Goal: Information Seeking & Learning: Learn about a topic

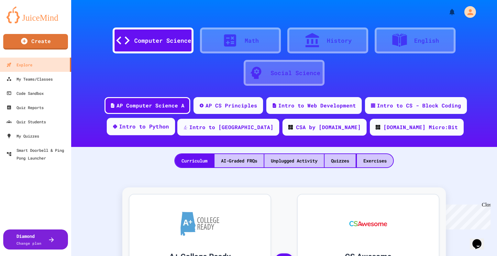
click at [169, 127] on div "Intro to Python" at bounding box center [144, 127] width 50 height 8
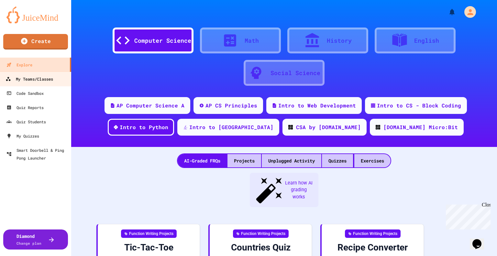
click at [14, 77] on div "My Teams/Classes" at bounding box center [29, 79] width 48 height 8
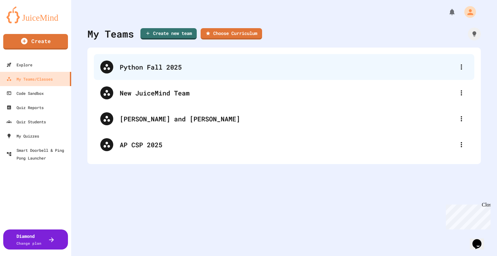
click at [180, 62] on div "Python Fall 2025" at bounding box center [287, 67] width 335 height 10
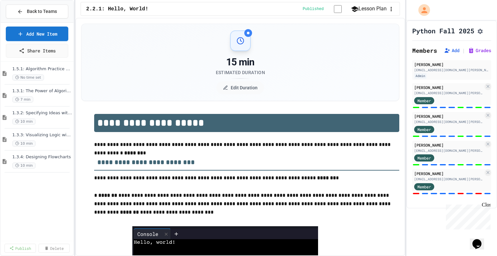
scroll to position [251, 0]
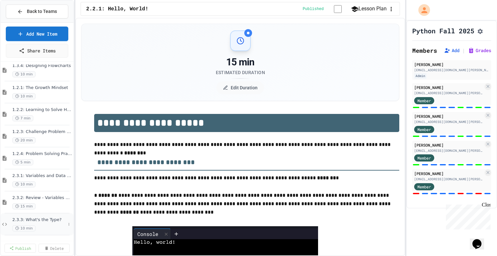
click at [33, 223] on div "2.3.3: What's the Type? 10 min" at bounding box center [38, 224] width 53 height 14
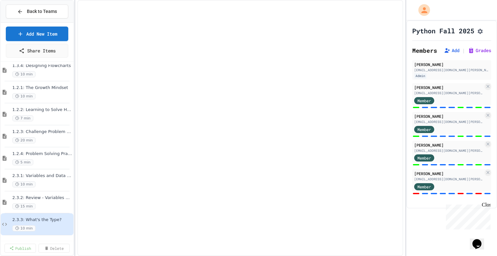
scroll to position [243, 0]
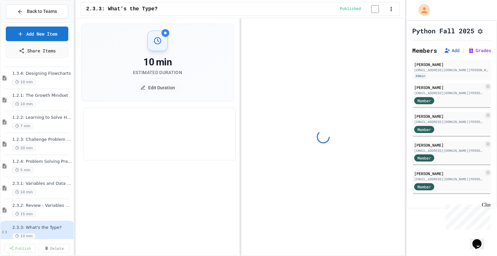
select select "*******"
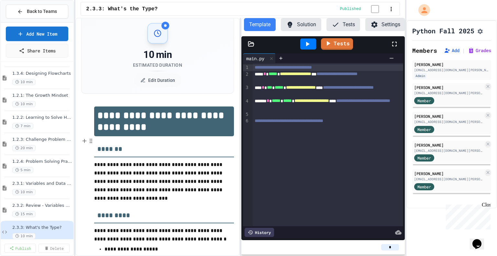
scroll to position [0, 0]
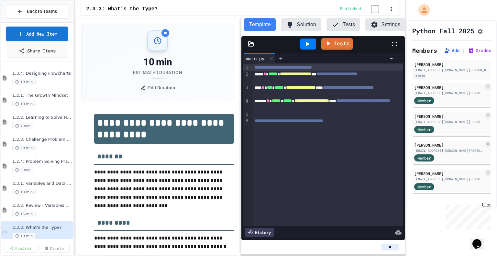
click at [301, 29] on button "Solution" at bounding box center [301, 24] width 40 height 13
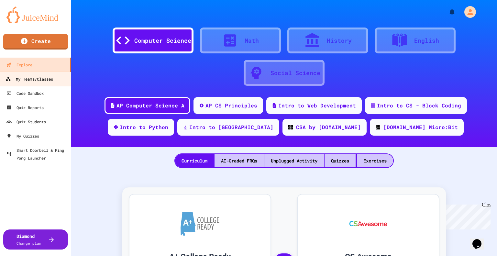
click at [47, 80] on div "My Teams/Classes" at bounding box center [29, 79] width 48 height 8
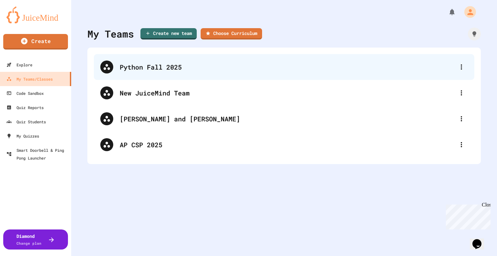
click at [209, 70] on div "Python Fall 2025" at bounding box center [287, 67] width 335 height 10
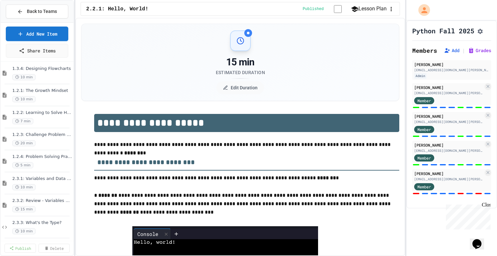
scroll to position [251, 0]
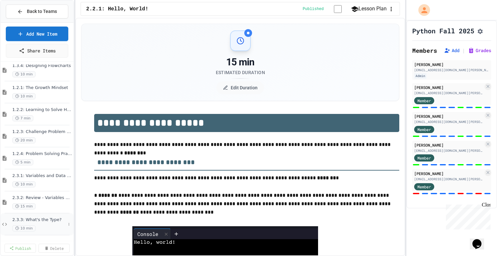
click at [49, 221] on span "2.3.3: What's the Type?" at bounding box center [38, 219] width 53 height 5
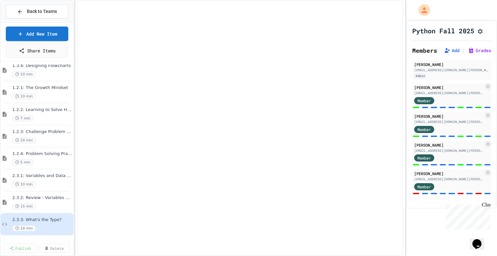
scroll to position [243, 0]
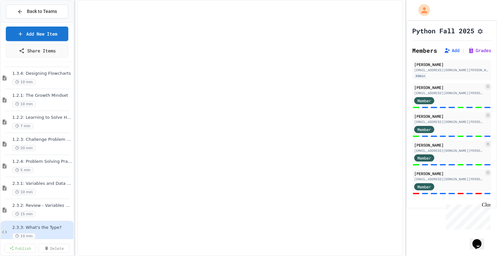
select select "*******"
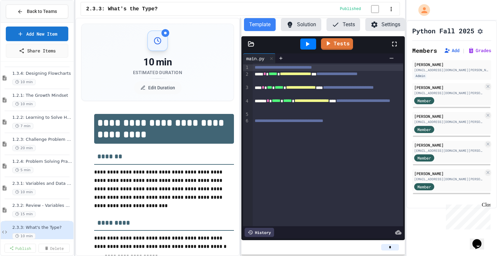
click at [340, 27] on button "Tests" at bounding box center [343, 24] width 34 height 13
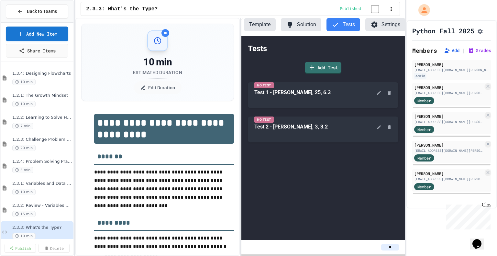
click at [293, 25] on button "Solution" at bounding box center [301, 24] width 40 height 13
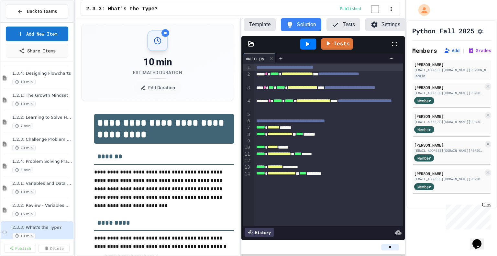
click at [379, 28] on button "Settings" at bounding box center [385, 24] width 40 height 13
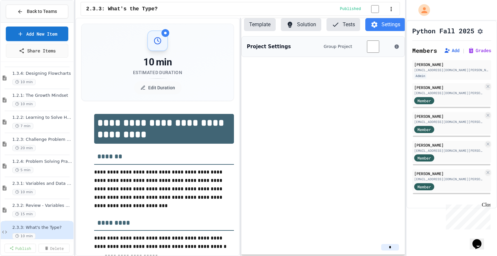
click at [306, 25] on button "Solution" at bounding box center [301, 24] width 40 height 13
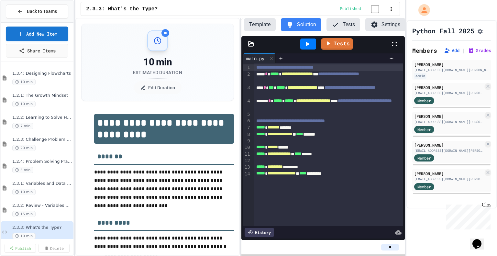
click at [261, 23] on button "Template" at bounding box center [260, 24] width 32 height 13
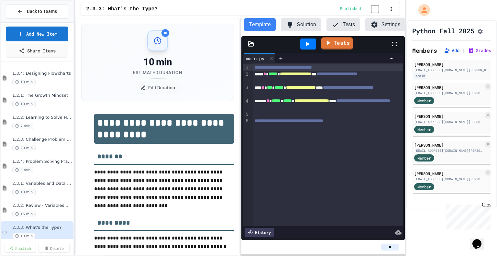
click at [332, 45] on icon at bounding box center [328, 43] width 8 height 8
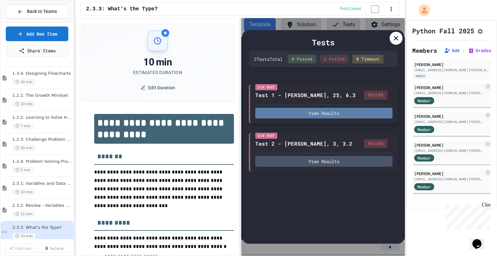
click at [349, 114] on button "View Results" at bounding box center [323, 113] width 137 height 11
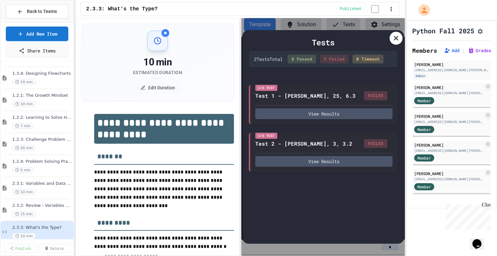
click at [394, 42] on icon at bounding box center [396, 38] width 8 height 8
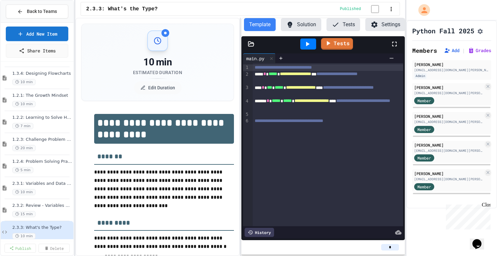
click at [292, 19] on div "**********" at bounding box center [323, 137] width 164 height 238
click at [295, 26] on button "Solution" at bounding box center [301, 24] width 40 height 13
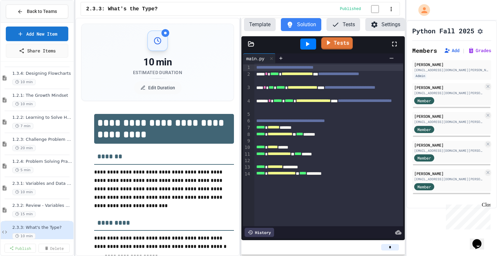
click at [327, 48] on link "Tests" at bounding box center [336, 43] width 31 height 12
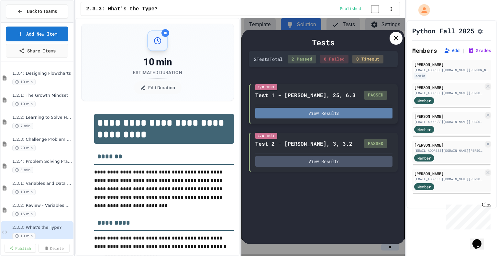
click at [346, 115] on button "View Results" at bounding box center [323, 113] width 137 height 11
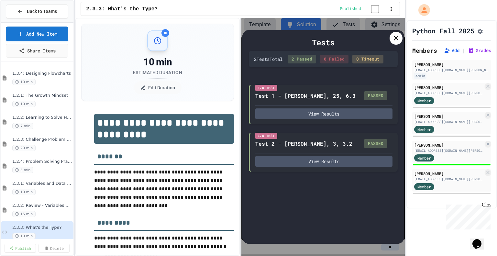
click at [391, 44] on div at bounding box center [395, 38] width 13 height 13
